Goal: Navigation & Orientation: Find specific page/section

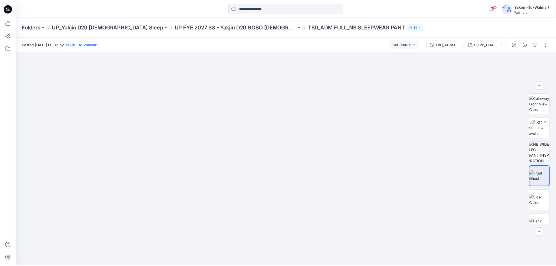
scroll to position [59, 0]
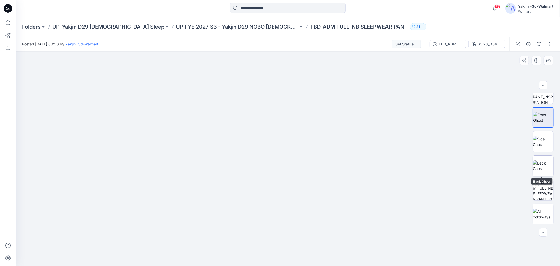
click at [548, 160] on img at bounding box center [543, 165] width 20 height 11
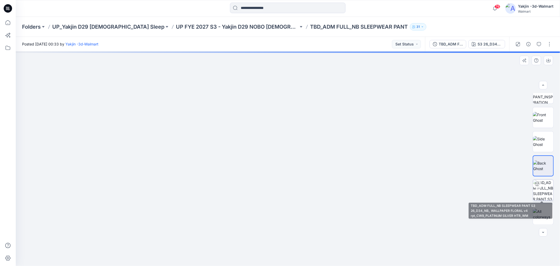
click at [542, 180] on img at bounding box center [543, 190] width 20 height 20
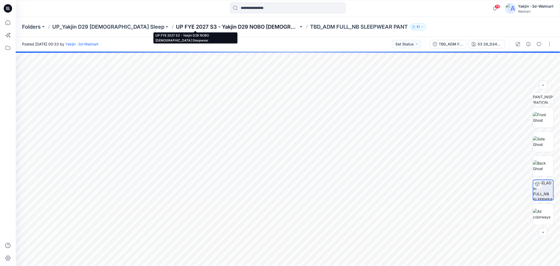
click at [229, 28] on p "UP FYE 2027 S3 - Yakjin D29 NOBO [DEMOGRAPHIC_DATA] Sleepwear" at bounding box center [237, 26] width 123 height 7
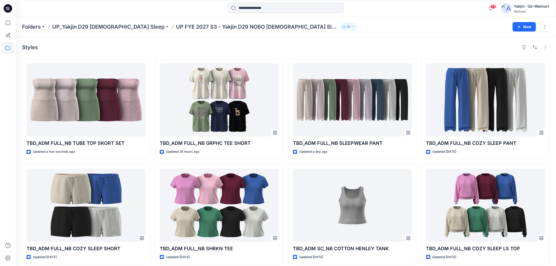
click at [99, 22] on div "Folders UP_Yakjin D29 [DEMOGRAPHIC_DATA] Sleep UP FYE 2027 S3 - Yakjin D29 NOBO…" at bounding box center [286, 27] width 540 height 20
click at [99, 25] on p "UP_Yakjin D29 [DEMOGRAPHIC_DATA] Sleep" at bounding box center [108, 26] width 112 height 7
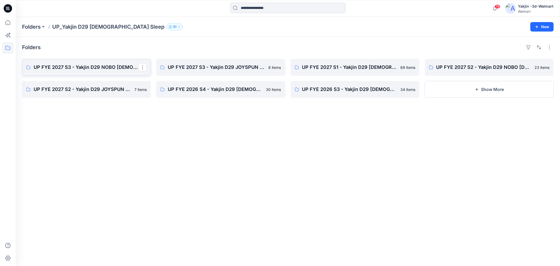
click at [95, 71] on link "UP FYE 2027 S3 - Yakjin D29 NOBO [DEMOGRAPHIC_DATA] Sleepwear" at bounding box center [86, 67] width 129 height 17
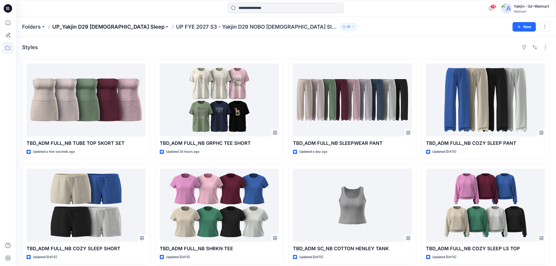
click at [109, 29] on p "UP_Yakjin D29 [DEMOGRAPHIC_DATA] Sleep" at bounding box center [108, 26] width 112 height 7
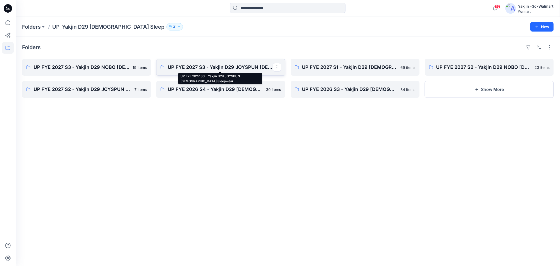
click at [253, 67] on p "UP FYE 2027 S3 - Yakjin D29 JOYSPUN [DEMOGRAPHIC_DATA] Sleepwear" at bounding box center [220, 67] width 105 height 7
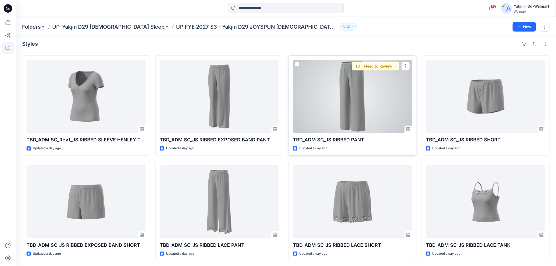
scroll to position [4, 0]
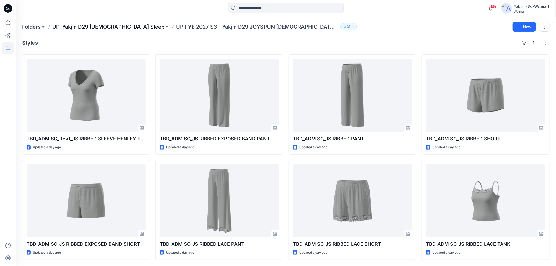
click at [114, 29] on p "UP_Yakjin D29 [DEMOGRAPHIC_DATA] Sleep" at bounding box center [108, 26] width 112 height 7
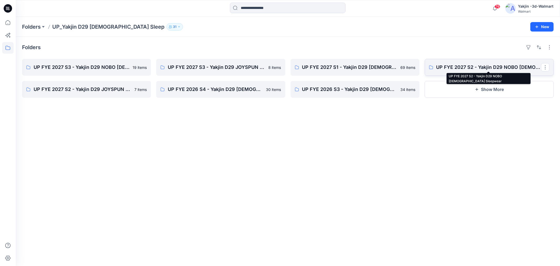
click at [466, 67] on p "UP FYE 2027 S2 - Yakjin D29 NOBO [DEMOGRAPHIC_DATA] Sleepwear" at bounding box center [489, 67] width 105 height 7
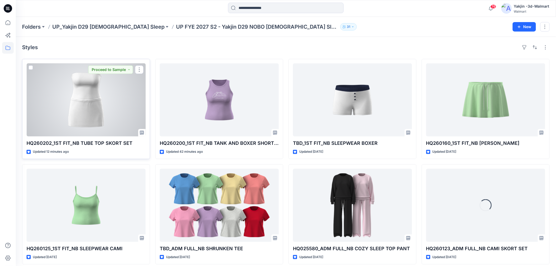
click at [110, 113] on div at bounding box center [86, 99] width 119 height 73
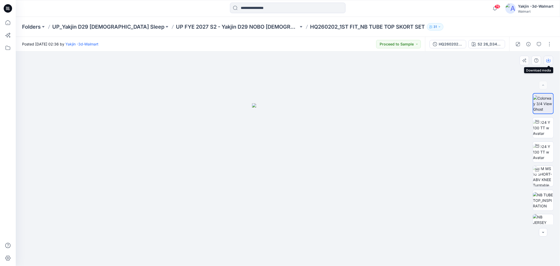
click at [551, 59] on icon "button" at bounding box center [549, 60] width 4 height 4
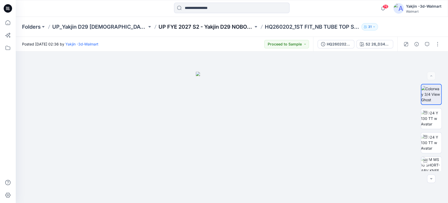
click at [190, 27] on p "UP FYE 2027 S2 - Yakjin D29 NOBO [DEMOGRAPHIC_DATA] Sleepwear" at bounding box center [206, 26] width 95 height 7
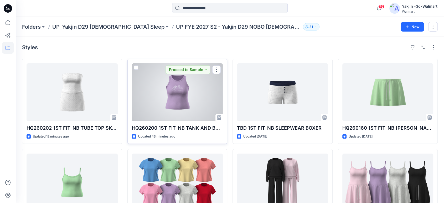
click at [198, 96] on div at bounding box center [177, 92] width 91 height 58
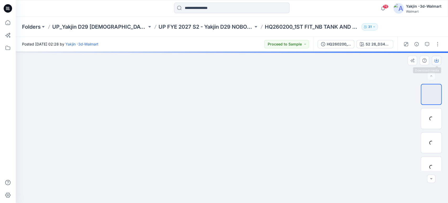
click at [435, 59] on icon "button" at bounding box center [437, 60] width 4 height 4
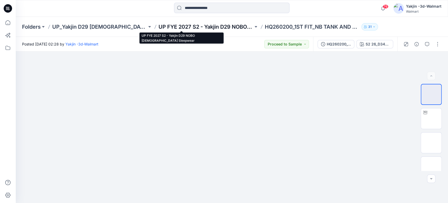
click at [211, 26] on p "UP FYE 2027 S2 - Yakjin D29 NOBO [DEMOGRAPHIC_DATA] Sleepwear" at bounding box center [206, 26] width 95 height 7
